Goal: Find specific page/section: Find specific page/section

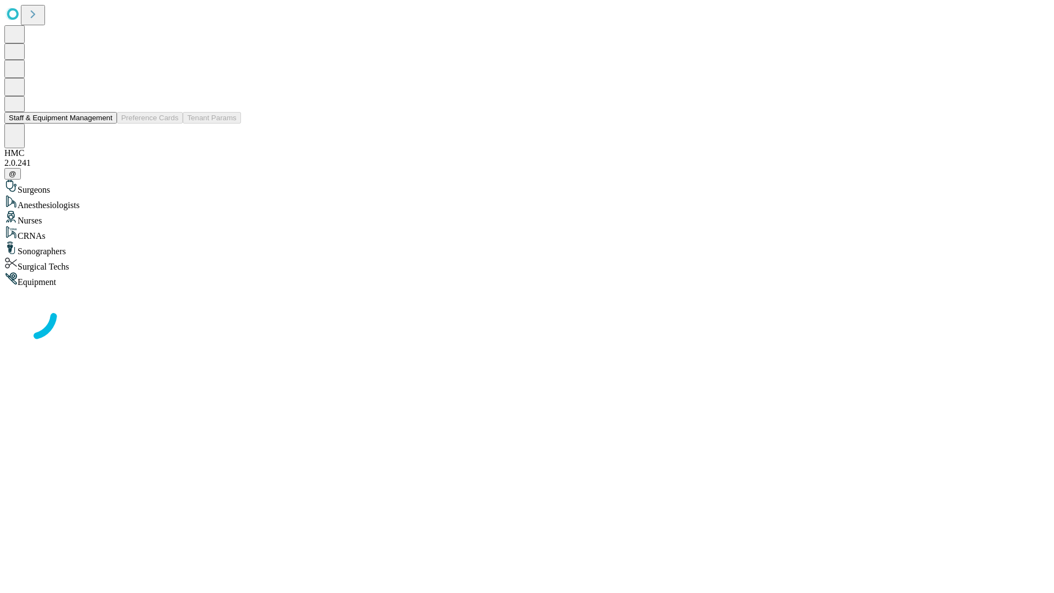
click at [105, 123] on button "Staff & Equipment Management" at bounding box center [60, 118] width 112 height 12
